Goal: Task Accomplishment & Management: Manage account settings

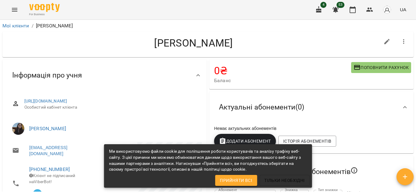
click at [316, 10] on icon "button" at bounding box center [318, 9] width 7 height 7
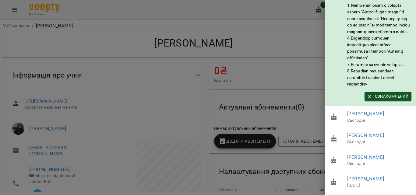
scroll to position [155, 0]
click at [289, 26] on div at bounding box center [208, 97] width 416 height 195
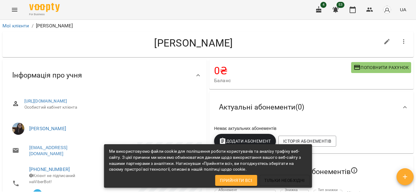
click at [320, 11] on icon "button" at bounding box center [318, 9] width 5 height 7
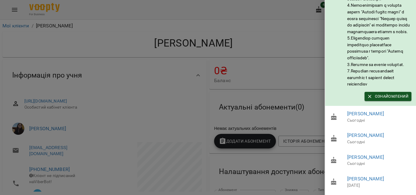
scroll to position [155, 0]
click at [361, 133] on link "Семчук Ірина Олександрівна" at bounding box center [365, 136] width 37 height 6
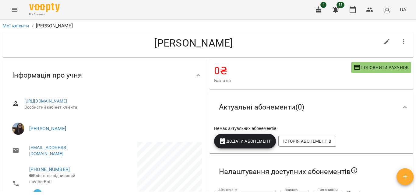
click at [320, 10] on icon "button" at bounding box center [318, 9] width 5 height 7
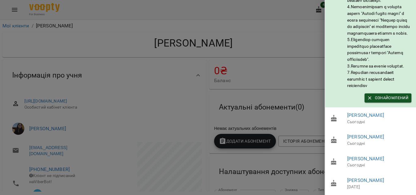
scroll to position [152, 0]
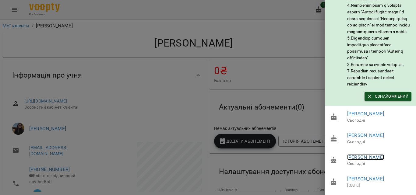
click at [384, 155] on link "Остапюк Марія Русланівна" at bounding box center [365, 158] width 37 height 6
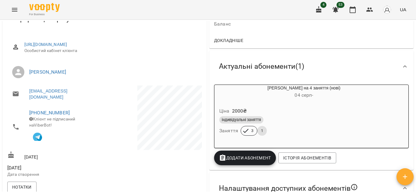
scroll to position [58, 0]
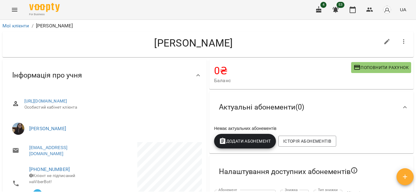
click at [315, 6] on button "button" at bounding box center [319, 9] width 15 height 15
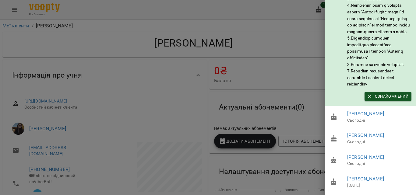
scroll to position [122, 0]
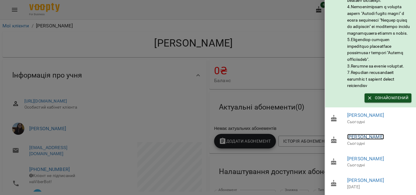
click at [366, 140] on link "Семчук Ірина Олександрівна" at bounding box center [365, 137] width 37 height 6
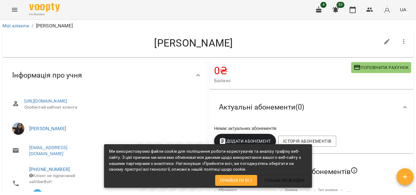
click at [11, 7] on button "Menu" at bounding box center [14, 9] width 15 height 15
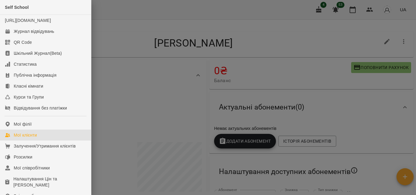
click at [28, 138] on div "Мої клієнти" at bounding box center [25, 135] width 23 height 6
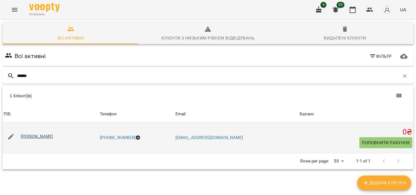
type input "******"
click at [53, 138] on link "[PERSON_NAME]" at bounding box center [37, 136] width 33 height 5
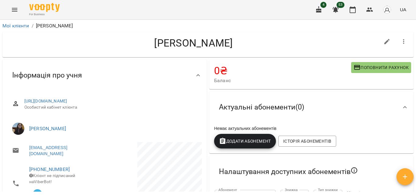
drag, startPoint x: 120, startPoint y: 41, endPoint x: 267, endPoint y: 41, distance: 146.9
click at [280, 39] on h4 "[PERSON_NAME]" at bounding box center [193, 43] width 373 height 12
copy h4 "[PERSON_NAME]"
drag, startPoint x: 82, startPoint y: 133, endPoint x: 29, endPoint y: 139, distance: 53.6
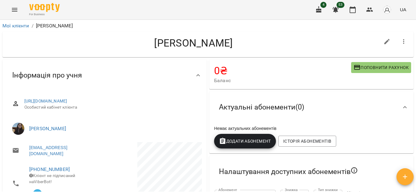
click at [29, 137] on li "[PERSON_NAME]" at bounding box center [104, 128] width 195 height 17
copy link "[PERSON_NAME]"
drag, startPoint x: 68, startPoint y: 168, endPoint x: 32, endPoint y: 172, distance: 35.9
click at [32, 172] on span "[PHONE_NUMBER]" at bounding box center [63, 169] width 69 height 7
copy link "380961736933"
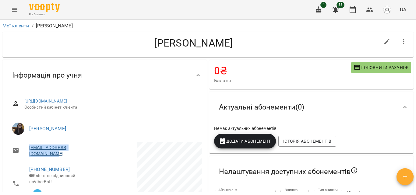
drag, startPoint x: 99, startPoint y: 152, endPoint x: 30, endPoint y: 156, distance: 69.0
click at [30, 156] on li "[EMAIL_ADDRESS][DOMAIN_NAME]" at bounding box center [55, 150] width 96 height 17
copy link "[EMAIL_ADDRESS][DOMAIN_NAME]"
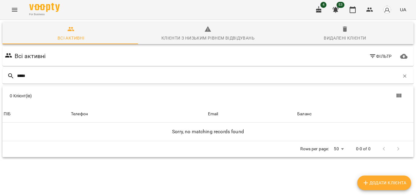
scroll to position [27, 0]
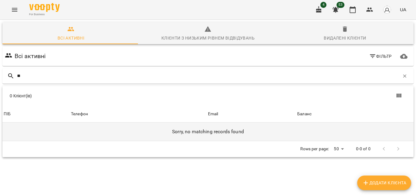
type input "*"
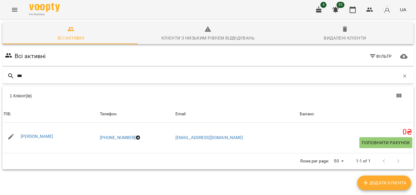
scroll to position [0, 0]
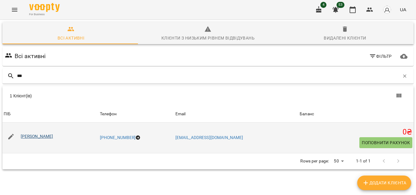
type input "***"
click at [43, 138] on link "[PERSON_NAME]" at bounding box center [37, 136] width 33 height 5
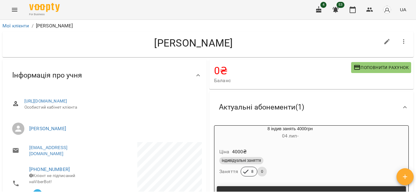
drag, startPoint x: 155, startPoint y: 42, endPoint x: 237, endPoint y: 42, distance: 81.7
click at [237, 42] on h4 "[PERSON_NAME]" at bounding box center [193, 43] width 373 height 12
copy h4 "[PERSON_NAME]"
drag, startPoint x: 90, startPoint y: 134, endPoint x: 28, endPoint y: 136, distance: 61.3
click at [28, 136] on li "[PERSON_NAME]" at bounding box center [104, 128] width 195 height 17
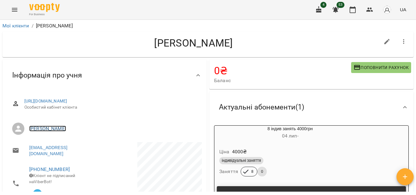
copy link "[PERSON_NAME]"
drag, startPoint x: 68, startPoint y: 168, endPoint x: 28, endPoint y: 170, distance: 40.0
click at [28, 170] on li "[PHONE_NUMBER] Клієнт не підписаний на ViberBot!" at bounding box center [55, 184] width 96 height 44
click at [78, 164] on li "[PHONE_NUMBER] Клієнт не підписаний на ViberBot!" at bounding box center [55, 184] width 96 height 44
drag, startPoint x: 66, startPoint y: 168, endPoint x: 33, endPoint y: 172, distance: 34.1
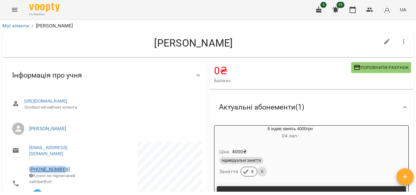
click at [33, 172] on span "[PHONE_NUMBER]" at bounding box center [63, 169] width 69 height 7
copy link "48729629074"
click at [297, 142] on div "8 індив занять 4000грн [DATE] -" at bounding box center [290, 133] width 154 height 17
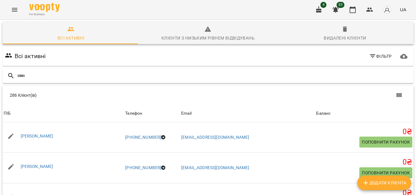
click at [110, 78] on input "text" at bounding box center [214, 76] width 394 height 10
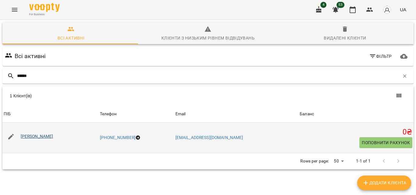
type input "******"
click at [51, 137] on link "[PERSON_NAME]" at bounding box center [37, 136] width 33 height 5
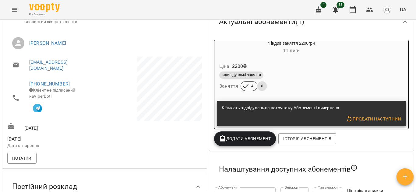
scroll to position [91, 0]
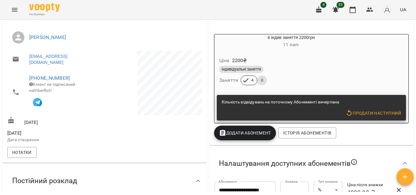
click at [305, 62] on div "Ціна 2200 ₴" at bounding box center [291, 60] width 146 height 11
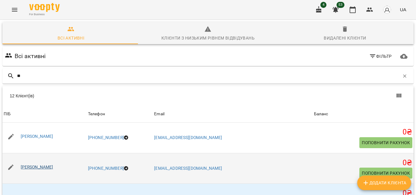
type input "**"
click at [43, 169] on link "[PERSON_NAME]" at bounding box center [37, 167] width 33 height 5
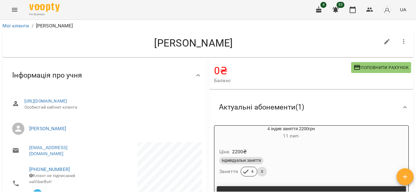
drag, startPoint x: 114, startPoint y: 42, endPoint x: 276, endPoint y: 46, distance: 162.2
click at [276, 46] on h4 "[PERSON_NAME]" at bounding box center [193, 43] width 373 height 12
copy h4 "[PERSON_NAME]"
drag, startPoint x: 66, startPoint y: 168, endPoint x: 32, endPoint y: 172, distance: 34.1
click at [32, 172] on span "[PHONE_NUMBER]" at bounding box center [63, 169] width 69 height 7
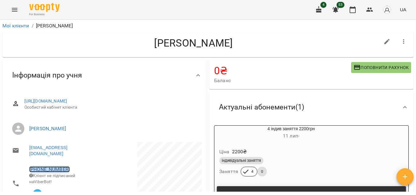
copy link "380681570869"
drag, startPoint x: 92, startPoint y: 154, endPoint x: 30, endPoint y: 154, distance: 62.2
click at [28, 159] on li "[EMAIL_ADDRESS][DOMAIN_NAME]" at bounding box center [55, 150] width 96 height 17
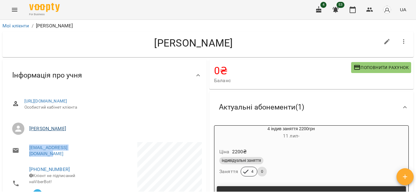
drag, startPoint x: 91, startPoint y: 134, endPoint x: 30, endPoint y: 137, distance: 60.1
click at [25, 137] on li "[PERSON_NAME]" at bounding box center [104, 128] width 195 height 17
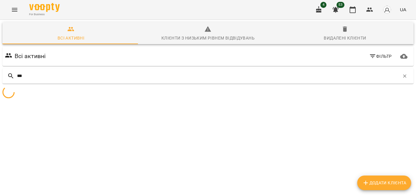
type input "***"
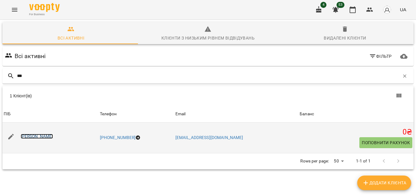
click at [51, 135] on link "[PERSON_NAME]" at bounding box center [37, 136] width 33 height 5
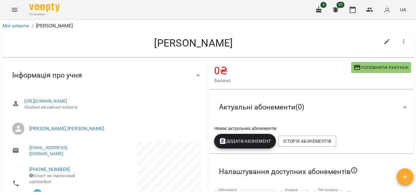
drag, startPoint x: 143, startPoint y: 42, endPoint x: 245, endPoint y: 44, distance: 102.4
click at [245, 44] on h4 "[PERSON_NAME]" at bounding box center [193, 43] width 373 height 12
drag, startPoint x: 101, startPoint y: 133, endPoint x: 22, endPoint y: 137, distance: 79.6
click at [21, 137] on li "[PERSON_NAME] [PERSON_NAME]" at bounding box center [104, 128] width 195 height 17
drag, startPoint x: 65, startPoint y: 169, endPoint x: 33, endPoint y: 173, distance: 32.5
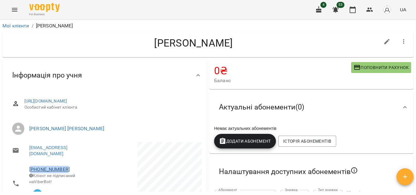
click at [33, 173] on span "[PHONE_NUMBER]" at bounding box center [63, 169] width 69 height 7
click at [96, 158] on li "[EMAIL_ADDRESS][DOMAIN_NAME]" at bounding box center [55, 150] width 96 height 17
drag, startPoint x: 86, startPoint y: 154, endPoint x: 25, endPoint y: 159, distance: 60.9
click at [25, 159] on li "[EMAIL_ADDRESS][DOMAIN_NAME]" at bounding box center [55, 150] width 96 height 17
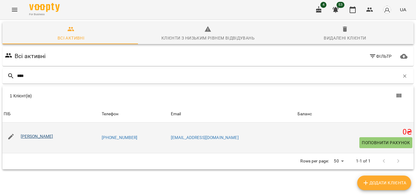
type input "****"
click at [53, 137] on link "[PERSON_NAME]" at bounding box center [37, 136] width 33 height 5
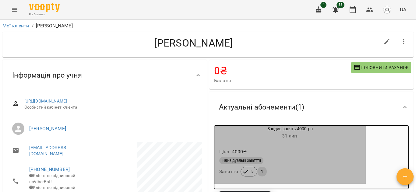
click at [284, 151] on div "Ціна 4000 ₴" at bounding box center [290, 152] width 144 height 11
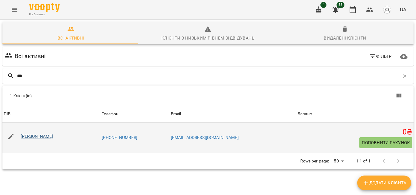
type input "***"
click at [53, 134] on link "[PERSON_NAME]" at bounding box center [37, 136] width 33 height 5
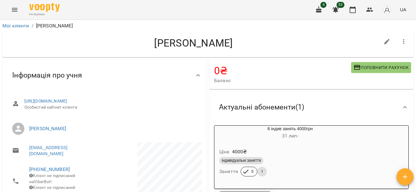
drag, startPoint x: 124, startPoint y: 41, endPoint x: 268, endPoint y: 41, distance: 144.1
click at [268, 41] on h4 "[PERSON_NAME]" at bounding box center [193, 43] width 373 height 12
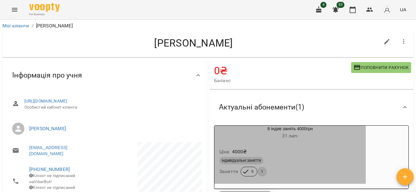
click at [293, 170] on div "індивідуальні заняття Заняття 5 1" at bounding box center [290, 167] width 144 height 22
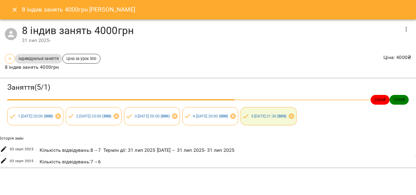
click at [11, 7] on button "Close" at bounding box center [14, 9] width 15 height 15
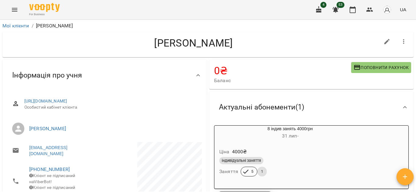
drag, startPoint x: 96, startPoint y: 135, endPoint x: 26, endPoint y: 136, distance: 70.1
click at [26, 136] on li "[PERSON_NAME]" at bounding box center [104, 128] width 195 height 17
drag, startPoint x: 68, startPoint y: 170, endPoint x: 32, endPoint y: 173, distance: 36.1
click at [32, 173] on span "[PHONE_NUMBER]" at bounding box center [63, 169] width 69 height 7
drag, startPoint x: 78, startPoint y: 155, endPoint x: 28, endPoint y: 154, distance: 50.3
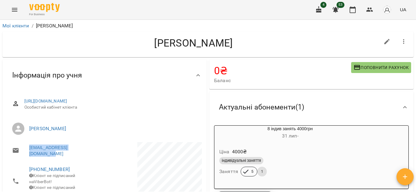
click at [28, 154] on li "[EMAIL_ADDRESS][DOMAIN_NAME]" at bounding box center [55, 150] width 96 height 17
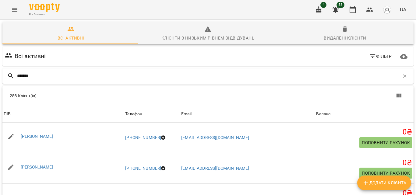
type input "********"
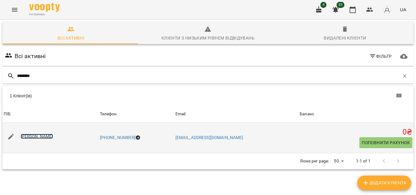
click at [53, 138] on link "[PERSON_NAME]" at bounding box center [37, 136] width 33 height 5
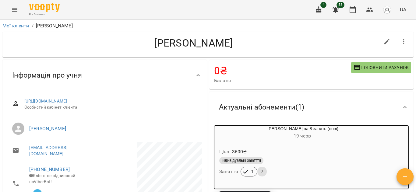
click at [415, 46] on div "**********" at bounding box center [208, 117] width 416 height 195
click at [400, 44] on icon "button" at bounding box center [403, 41] width 7 height 7
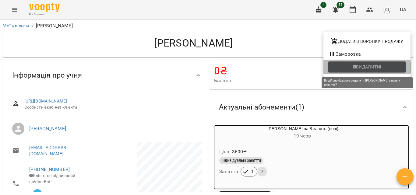
click at [372, 66] on span "Видалити!" at bounding box center [369, 66] width 26 height 7
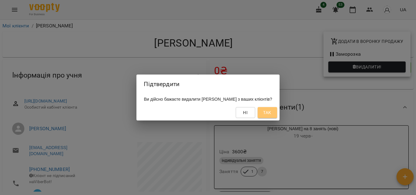
click at [277, 116] on button "Так" at bounding box center [268, 112] width 20 height 11
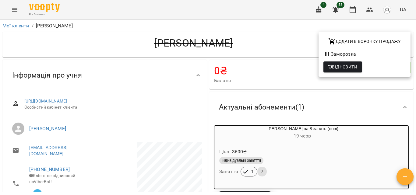
drag, startPoint x: 270, startPoint y: 45, endPoint x: 253, endPoint y: 46, distance: 16.8
click at [253, 46] on div at bounding box center [208, 97] width 416 height 195
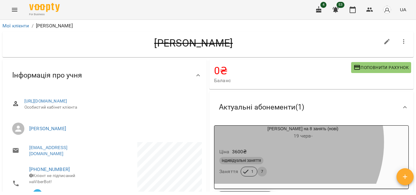
click at [268, 142] on div "Ціна 3600 ₴ індивідуальні заняття Заняття 1 7" at bounding box center [302, 164] width 179 height 44
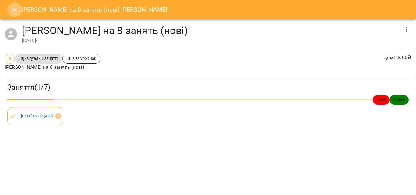
click at [12, 8] on icon "Close" at bounding box center [14, 9] width 7 height 7
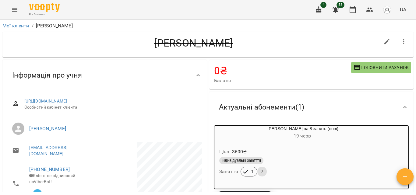
drag, startPoint x: 92, startPoint y: 133, endPoint x: 27, endPoint y: 138, distance: 65.1
click at [27, 137] on li "[PERSON_NAME]" at bounding box center [104, 128] width 195 height 17
drag, startPoint x: 66, startPoint y: 169, endPoint x: 33, endPoint y: 172, distance: 33.1
click at [33, 172] on span "[PHONE_NUMBER]" at bounding box center [63, 169] width 69 height 7
drag, startPoint x: 82, startPoint y: 155, endPoint x: 30, endPoint y: 159, distance: 51.4
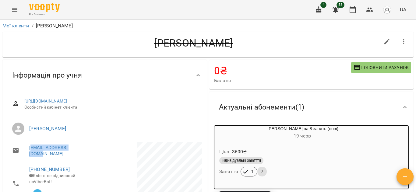
click at [30, 159] on li "[EMAIL_ADDRESS][DOMAIN_NAME]" at bounding box center [55, 150] width 96 height 17
click at [91, 151] on li "[EMAIL_ADDRESS][DOMAIN_NAME]" at bounding box center [55, 150] width 96 height 17
drag, startPoint x: 82, startPoint y: 154, endPoint x: 23, endPoint y: 159, distance: 59.9
click at [23, 159] on li "[EMAIL_ADDRESS][DOMAIN_NAME]" at bounding box center [55, 150] width 96 height 17
